Goal: Information Seeking & Learning: Learn about a topic

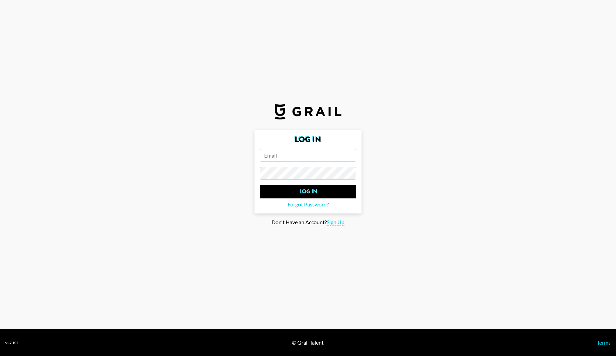
paste input "[EMAIL_ADDRESS][DOMAIN_NAME]"
type input "[EMAIL_ADDRESS][DOMAIN_NAME]"
click at [302, 191] on input "Log In" at bounding box center [308, 191] width 96 height 13
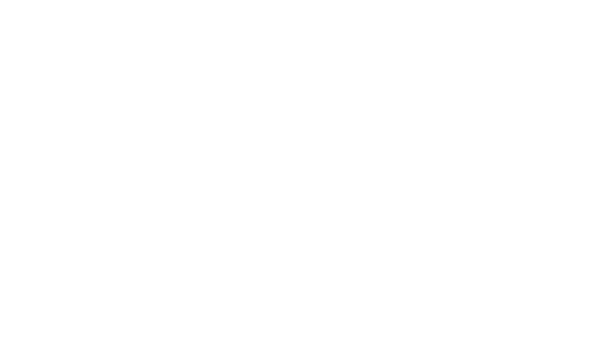
select select "Song"
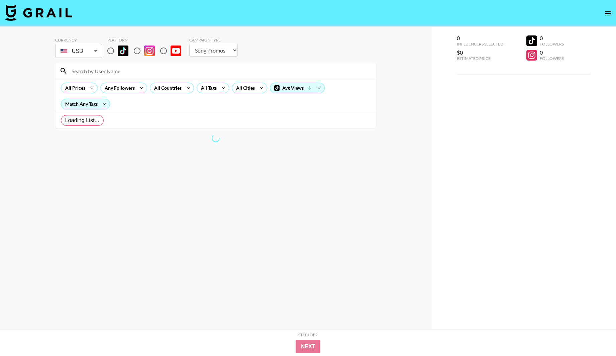
radio input "true"
select select "Brand"
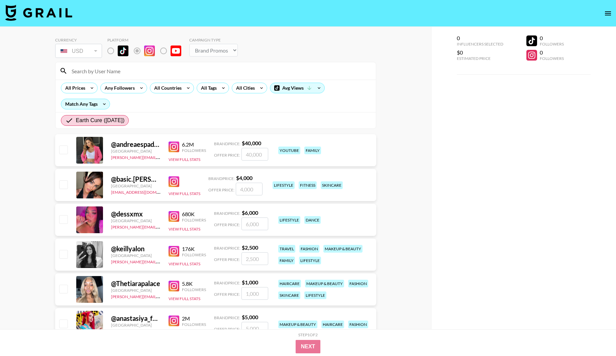
click at [183, 117] on div "Earth Cure ([DATE])" at bounding box center [216, 120] width 320 height 16
click at [198, 116] on div "Earth Cure ([DATE])" at bounding box center [216, 120] width 320 height 16
click at [283, 116] on div "Earth Cure ([DATE])" at bounding box center [216, 120] width 320 height 16
click at [193, 158] on button "View Full Stats" at bounding box center [185, 159] width 32 height 5
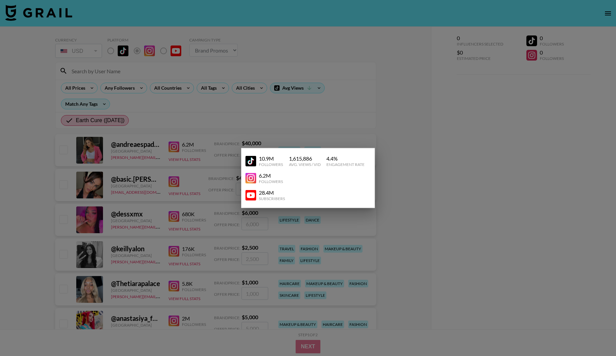
click at [213, 115] on div at bounding box center [308, 178] width 616 height 356
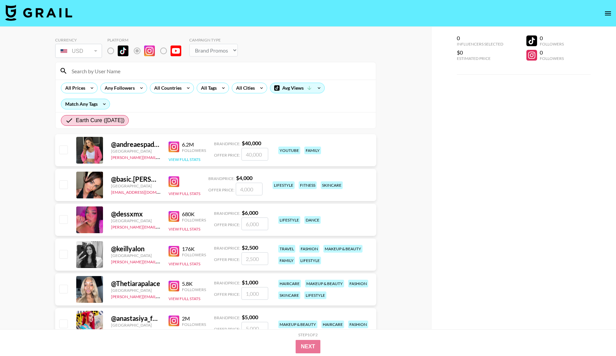
click at [185, 159] on button "View Full Stats" at bounding box center [185, 159] width 32 height 5
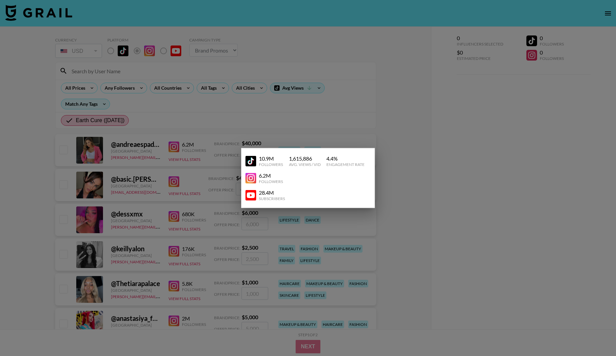
click at [266, 176] on div "6.2M" at bounding box center [271, 175] width 24 height 7
click at [251, 179] on img at bounding box center [251, 178] width 11 height 11
click at [411, 174] on div at bounding box center [308, 178] width 616 height 356
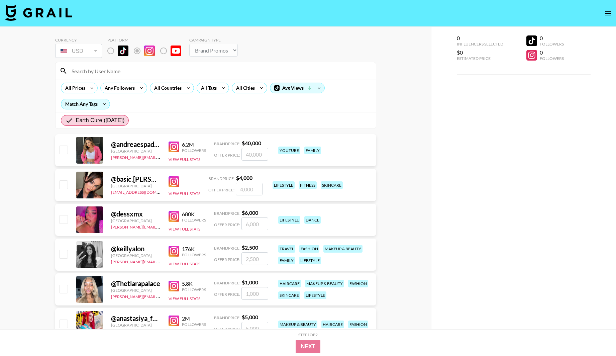
click at [175, 183] on img at bounding box center [174, 181] width 11 height 11
click at [177, 215] on img at bounding box center [174, 216] width 11 height 11
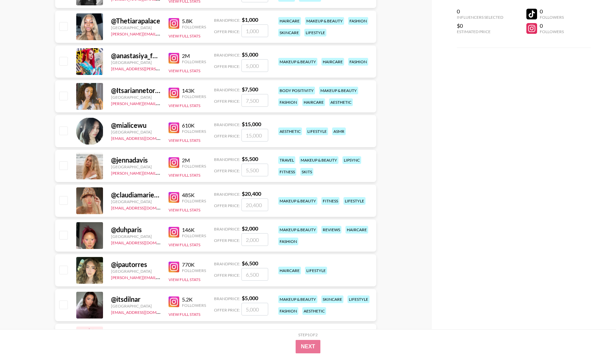
scroll to position [264, 0]
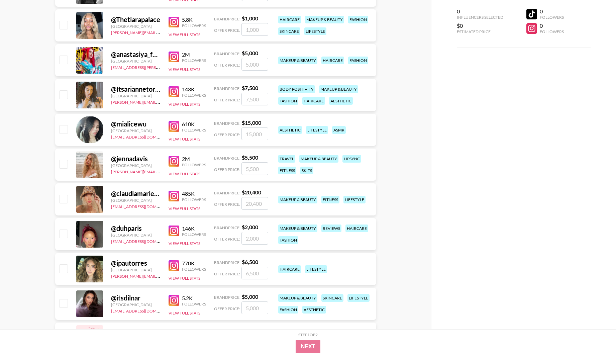
click at [173, 161] on img at bounding box center [174, 161] width 11 height 11
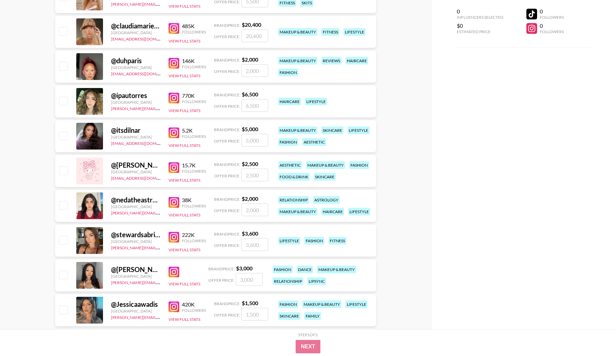
scroll to position [436, 0]
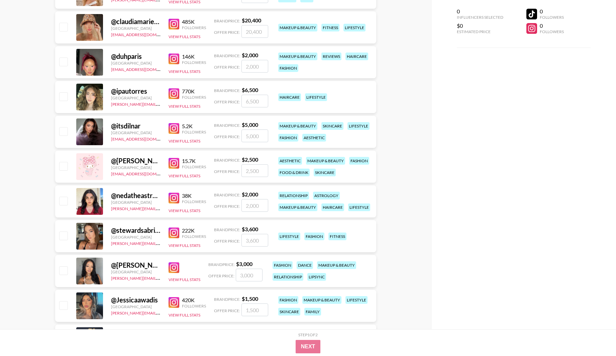
click at [176, 232] on img at bounding box center [174, 232] width 11 height 11
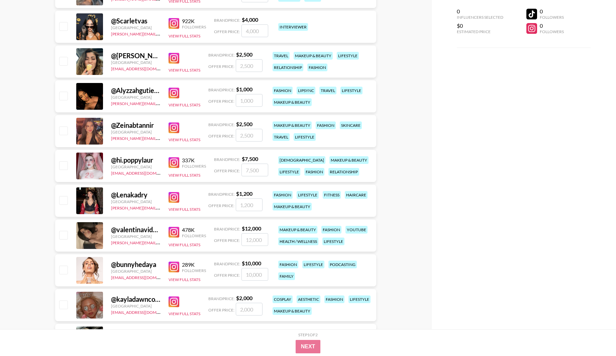
scroll to position [754, 0]
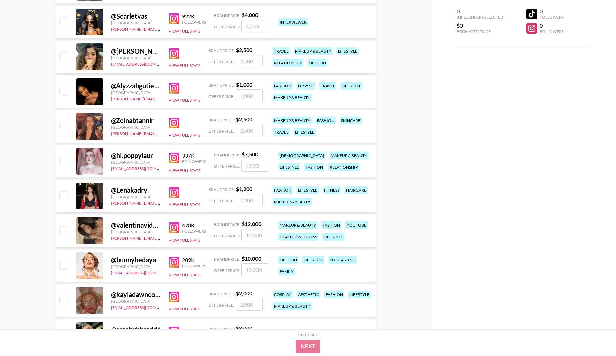
click at [175, 263] on img at bounding box center [174, 262] width 11 height 11
click at [177, 261] on img at bounding box center [174, 262] width 11 height 11
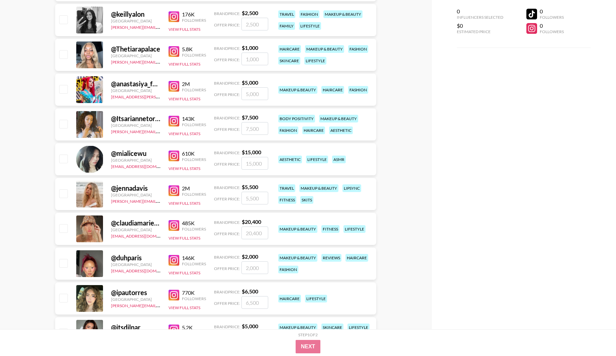
scroll to position [0, 0]
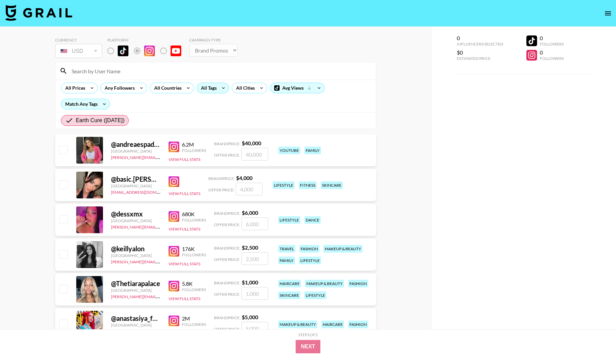
click at [208, 89] on div "All Tags" at bounding box center [207, 88] width 21 height 10
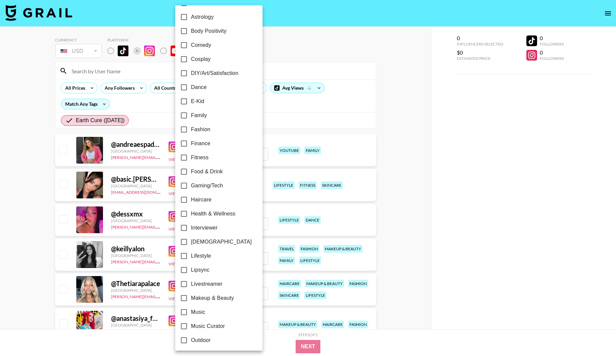
scroll to position [149, 0]
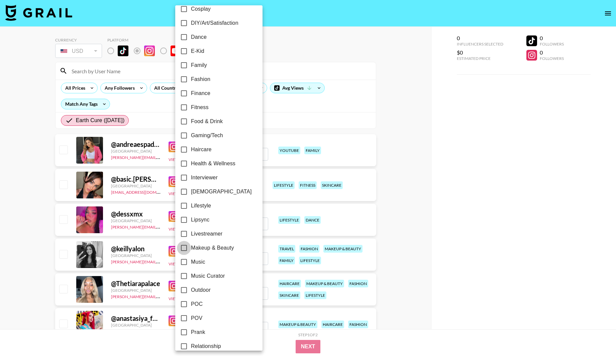
click at [184, 248] on input "Makeup & Beauty" at bounding box center [184, 248] width 14 height 14
checkbox input "true"
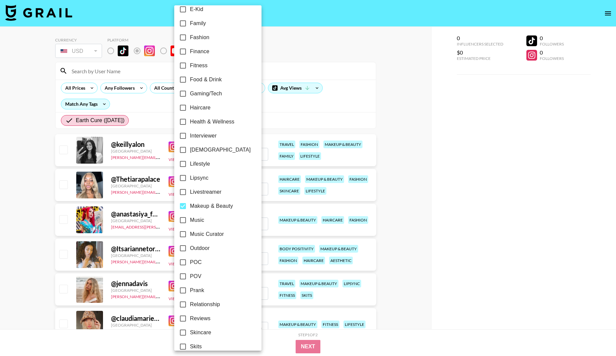
scroll to position [192, 0]
click at [483, 243] on div at bounding box center [308, 178] width 616 height 356
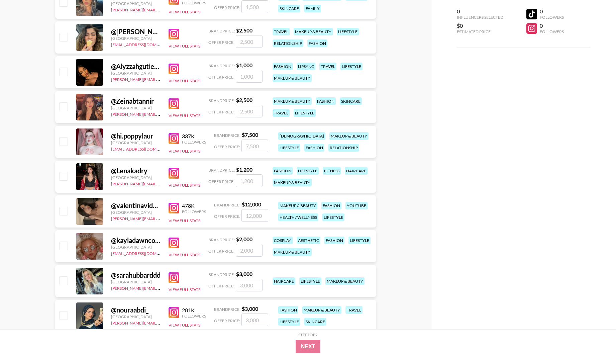
scroll to position [601, 0]
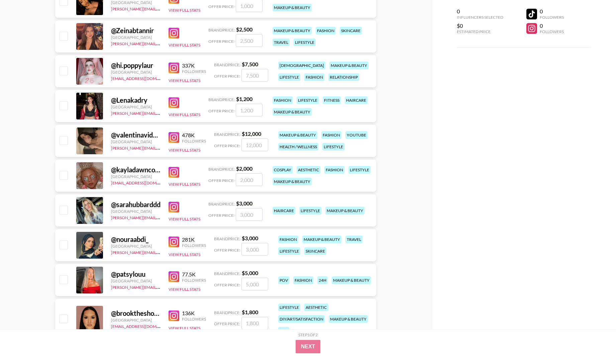
click at [174, 208] on img at bounding box center [174, 207] width 11 height 11
click at [170, 240] on img at bounding box center [174, 242] width 11 height 11
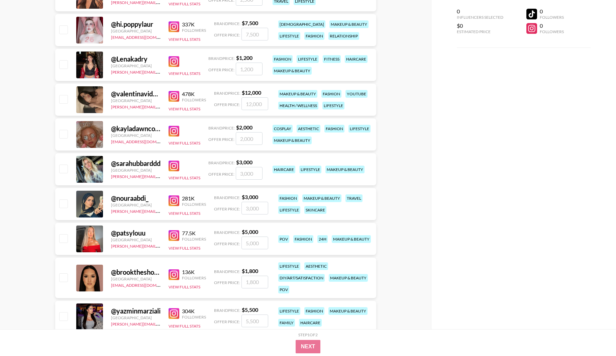
scroll to position [657, 0]
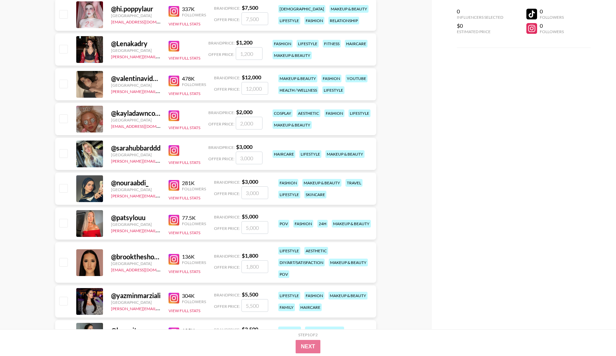
click at [176, 216] on img at bounding box center [174, 220] width 11 height 11
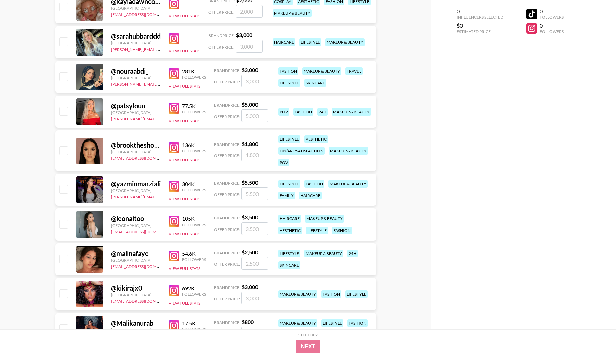
scroll to position [777, 0]
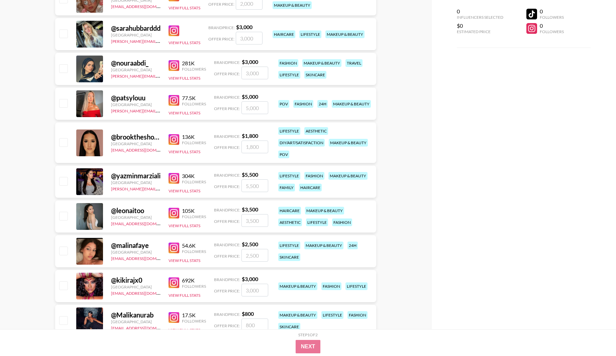
click at [176, 137] on img at bounding box center [174, 139] width 11 height 11
click at [176, 213] on img at bounding box center [174, 213] width 11 height 11
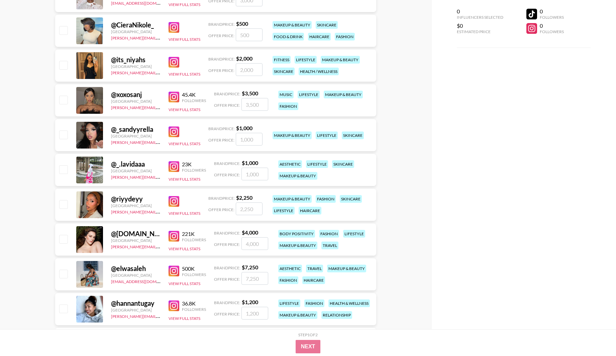
scroll to position [1208, 0]
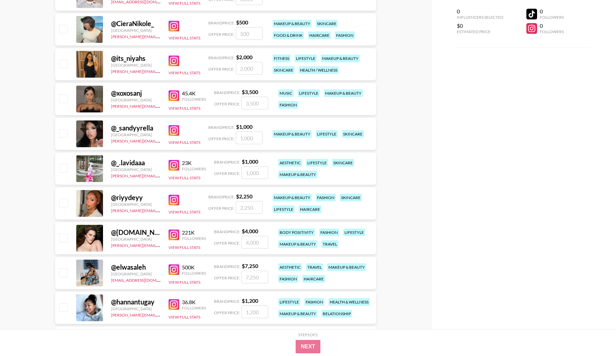
click at [175, 232] on img at bounding box center [174, 234] width 11 height 11
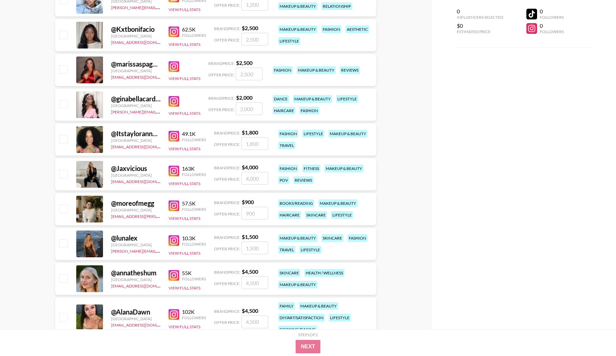
scroll to position [1526, 0]
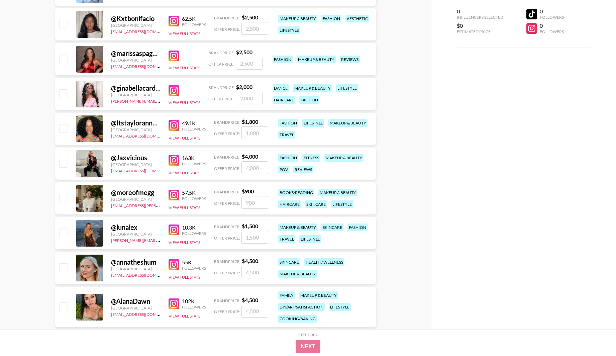
click at [179, 192] on img at bounding box center [174, 195] width 11 height 11
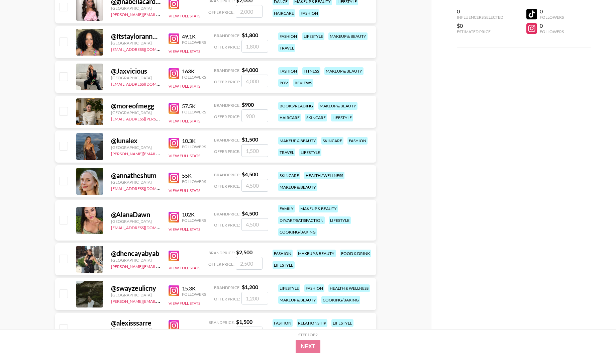
scroll to position [1614, 0]
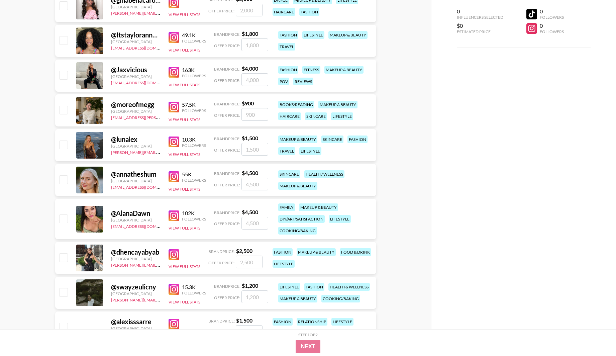
click at [177, 139] on img at bounding box center [174, 141] width 11 height 11
click at [175, 215] on img at bounding box center [174, 215] width 11 height 11
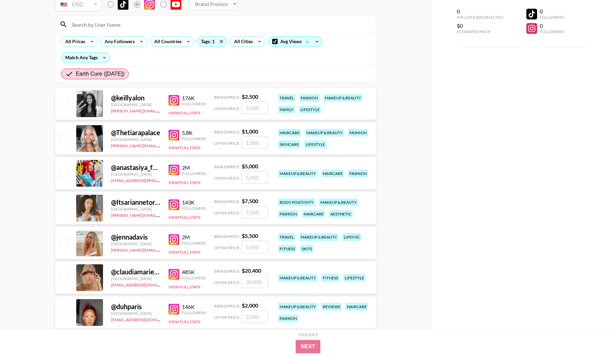
scroll to position [0, 0]
